Goal: Navigation & Orientation: Find specific page/section

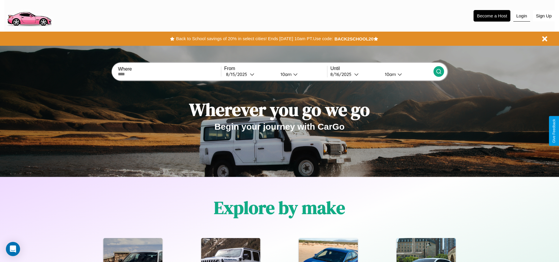
click at [522, 16] on button "Login" at bounding box center [522, 15] width 17 height 11
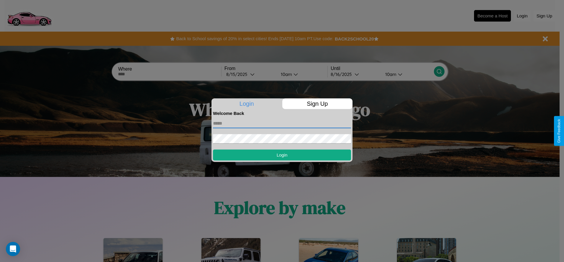
click at [282, 123] on input "text" at bounding box center [282, 123] width 138 height 9
type input "**********"
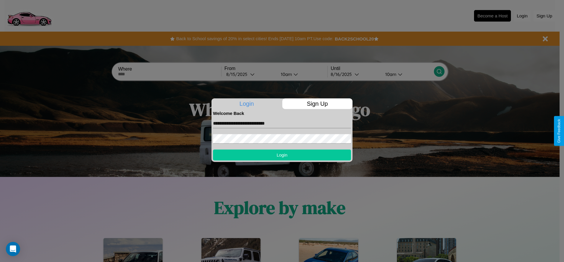
click at [282, 154] on button "Login" at bounding box center [282, 154] width 138 height 11
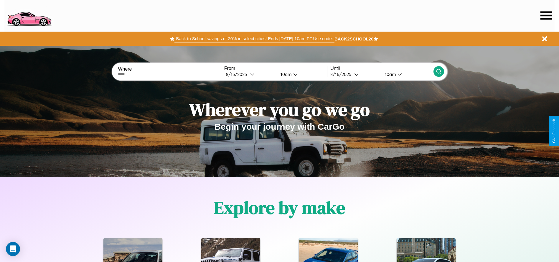
click at [254, 39] on button "Back to School savings of 20% in select cities! Ends [DATE] 10am PT. Use code:" at bounding box center [255, 38] width 160 height 8
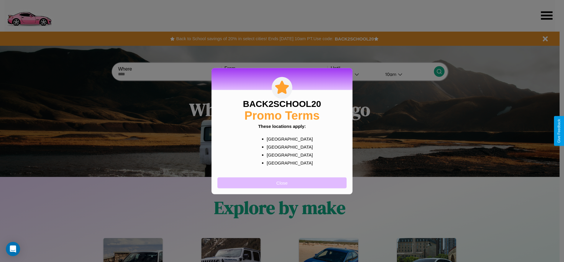
click at [282, 182] on button "Close" at bounding box center [281, 182] width 129 height 11
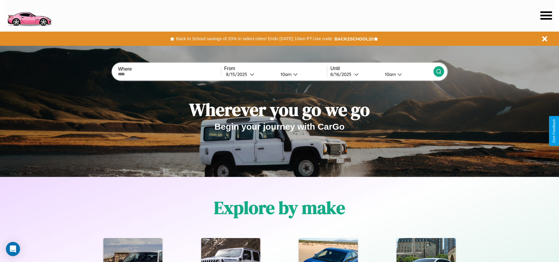
click at [546, 15] on icon at bounding box center [546, 15] width 11 height 8
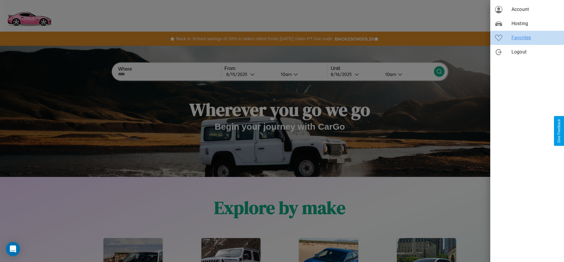
click at [527, 38] on span "Favorites" at bounding box center [535, 37] width 48 height 7
